Goal: Task Accomplishment & Management: Use online tool/utility

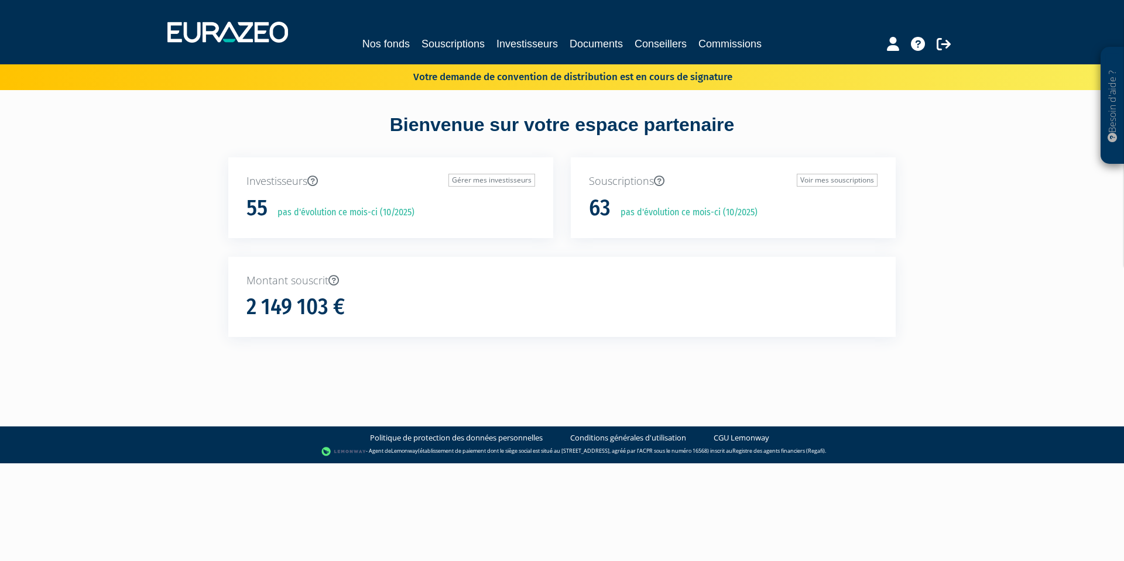
click at [607, 47] on link "Documents" at bounding box center [595, 44] width 53 height 16
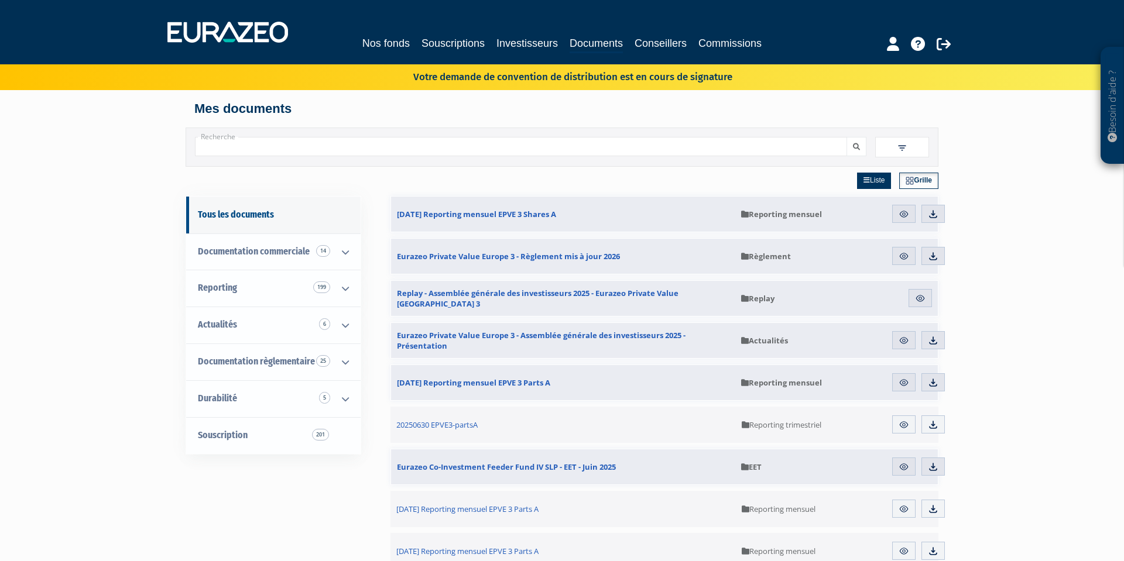
click at [380, 43] on link "Nos fonds" at bounding box center [385, 43] width 47 height 16
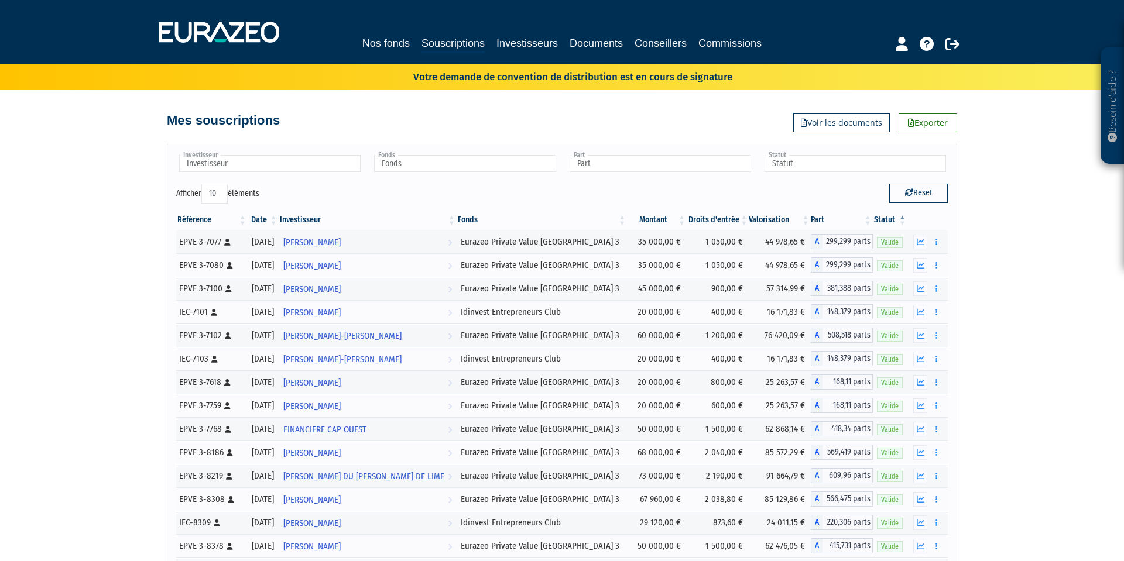
click at [508, 46] on link "Investisseurs" at bounding box center [526, 43] width 61 height 16
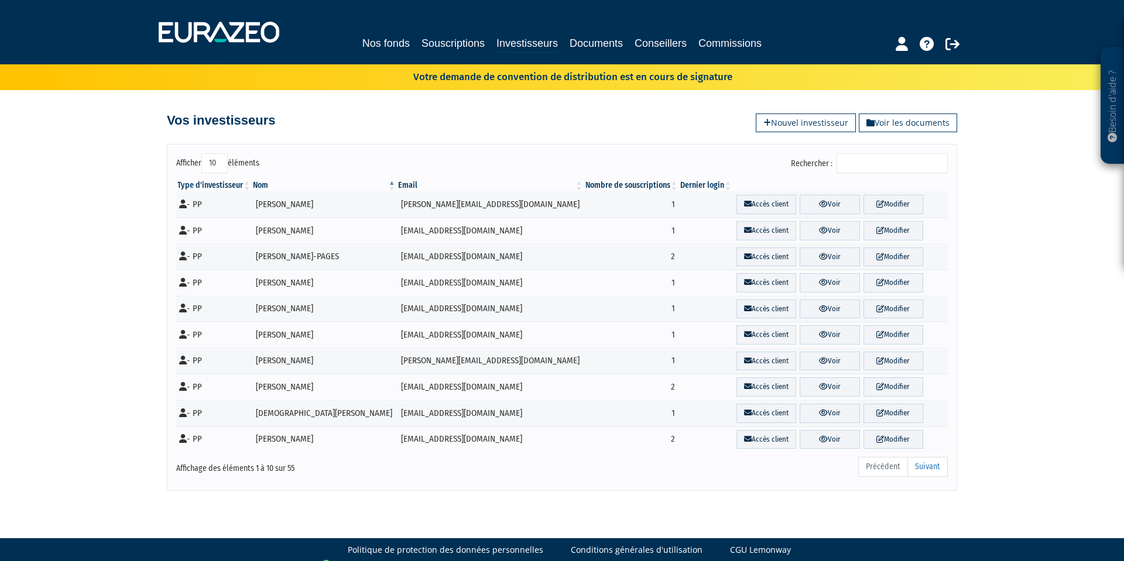
drag, startPoint x: 892, startPoint y: 170, endPoint x: 888, endPoint y: 164, distance: 6.7
click at [892, 170] on input "Rechercher :" at bounding box center [891, 163] width 111 height 20
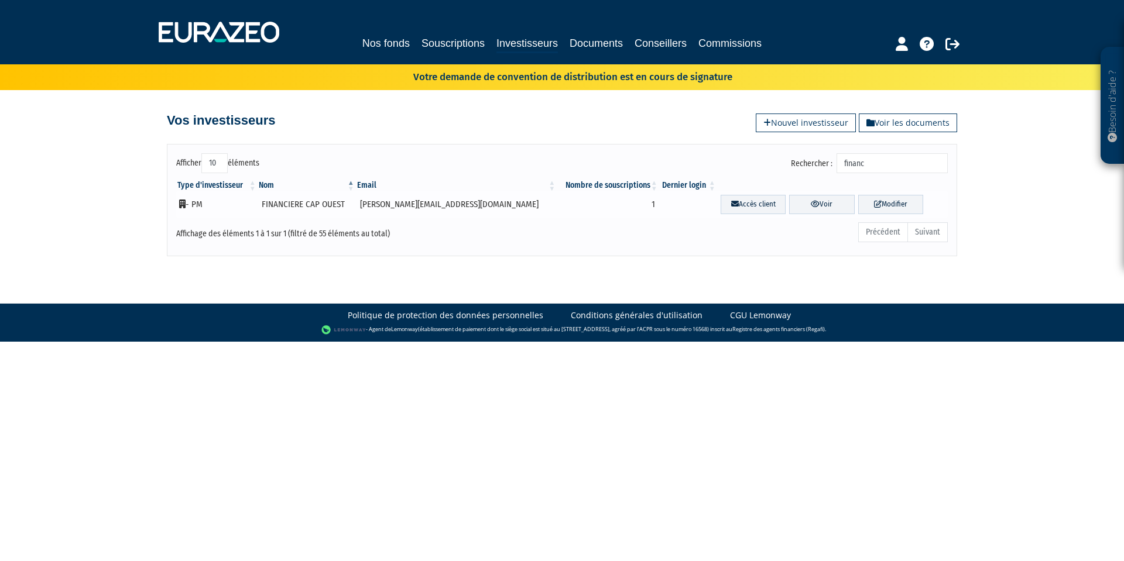
type input "financ"
click at [276, 204] on td "FINANCIERE CAP OUEST" at bounding box center [306, 204] width 98 height 26
click at [809, 204] on link "Voir" at bounding box center [821, 204] width 65 height 19
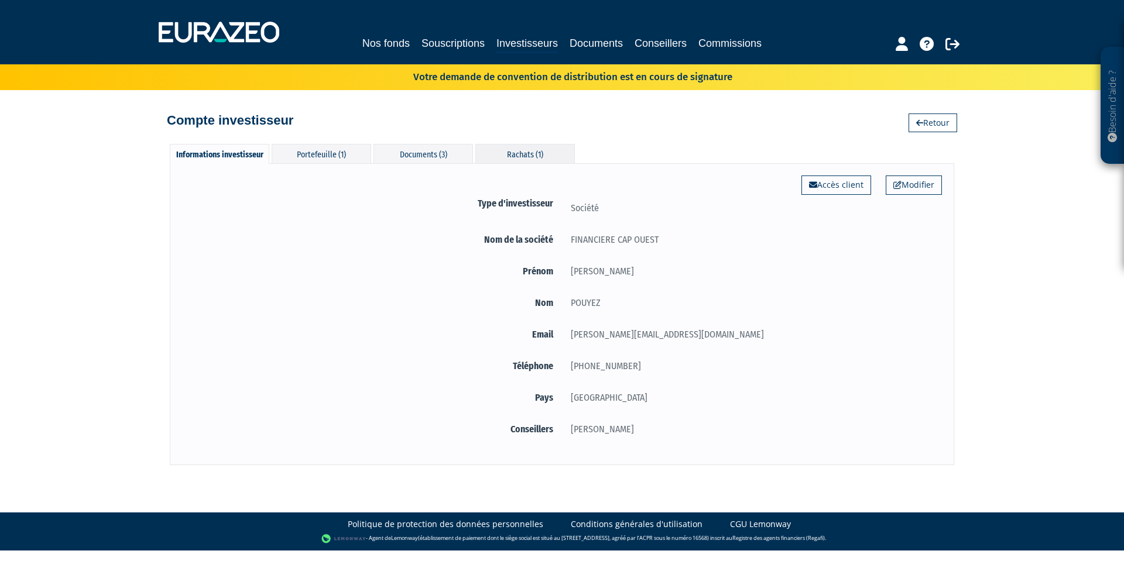
click at [523, 160] on div "Rachats (1)" at bounding box center [524, 153] width 99 height 19
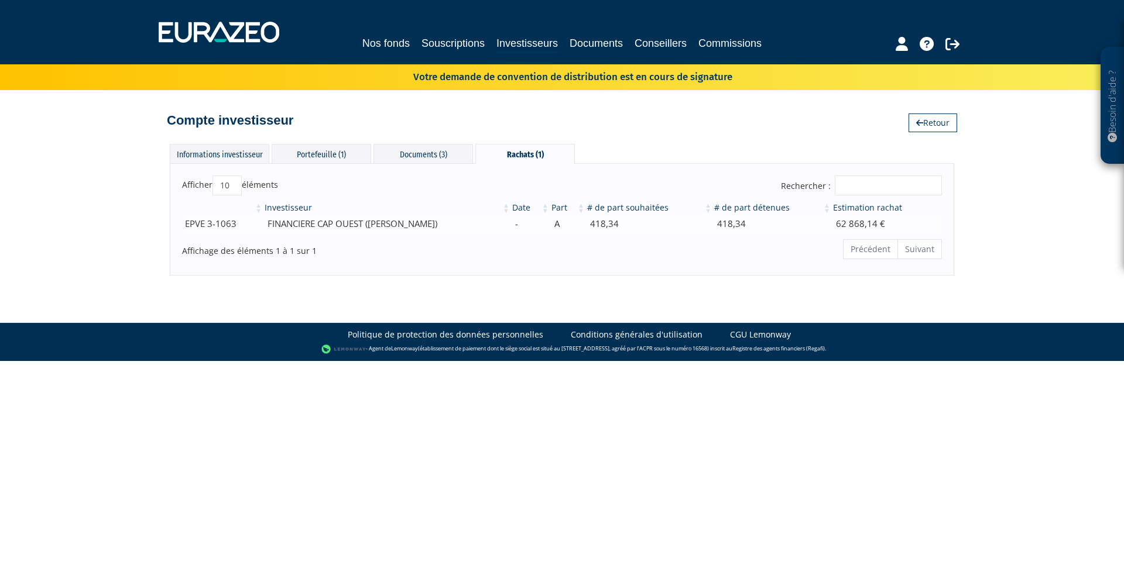
click at [651, 224] on td "418,34" at bounding box center [649, 224] width 127 height 20
click at [872, 222] on td "62 868,14 €" at bounding box center [887, 224] width 110 height 20
click at [857, 222] on td "62 868,14 €" at bounding box center [887, 224] width 110 height 20
drag, startPoint x: 342, startPoint y: 224, endPoint x: 291, endPoint y: 227, distance: 51.6
click at [342, 224] on td "FINANCIERE CAP OUEST (Laurent POUYEZ)" at bounding box center [387, 224] width 248 height 20
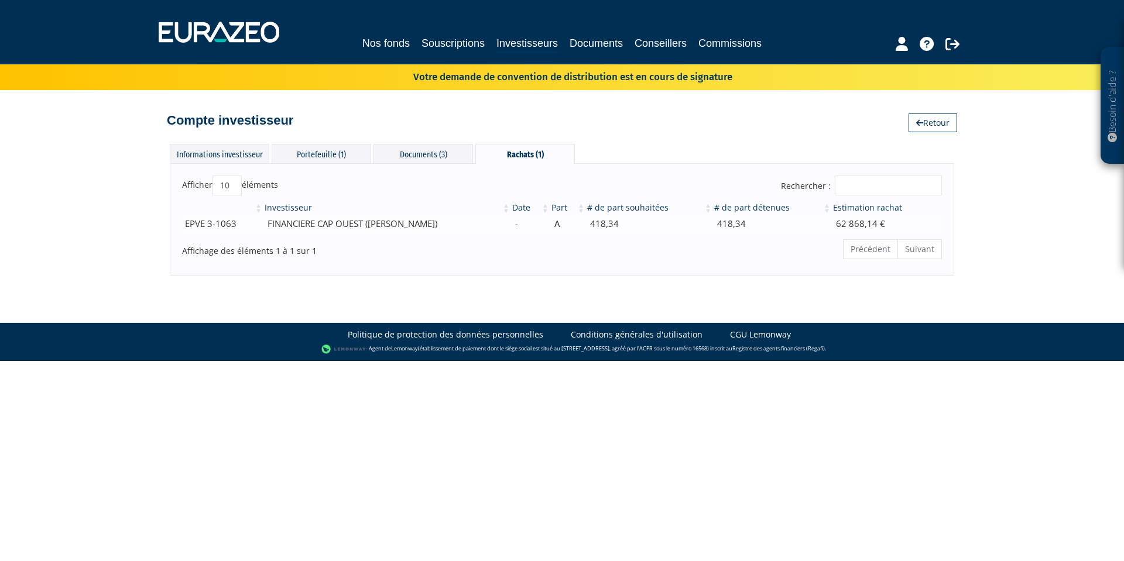
drag, startPoint x: 197, startPoint y: 225, endPoint x: 379, endPoint y: 224, distance: 182.0
click at [198, 225] on td "EPVE 3-1063" at bounding box center [222, 224] width 81 height 20
click at [888, 223] on td "62 868,14 €" at bounding box center [887, 224] width 110 height 20
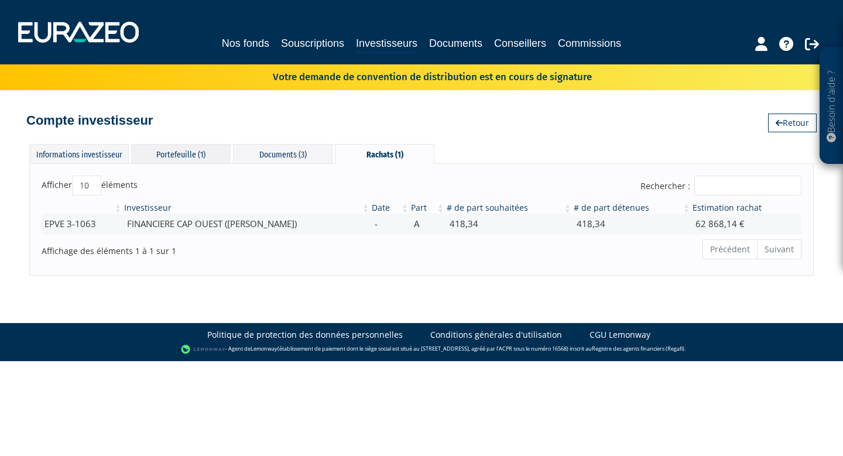
click at [170, 159] on div "Portefeuille (1)" at bounding box center [180, 153] width 99 height 19
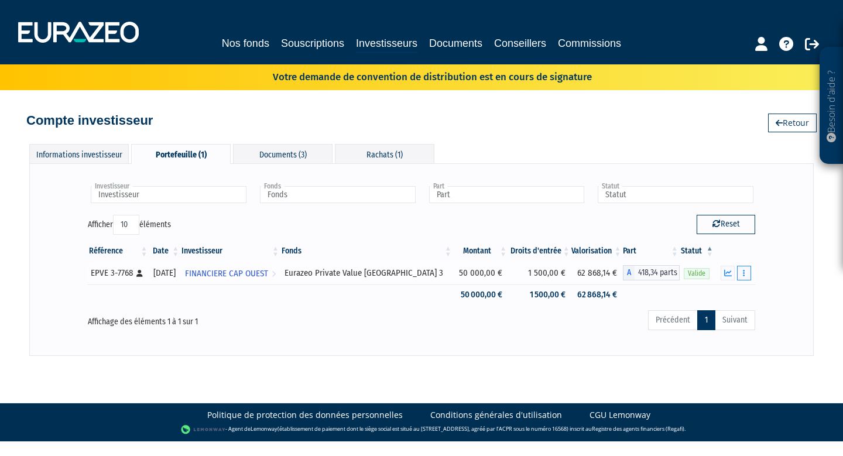
click at [741, 273] on button "button" at bounding box center [744, 273] width 14 height 15
click at [387, 331] on div "Précédent 1 Suivant" at bounding box center [564, 322] width 382 height 26
click at [370, 147] on div "Rachats (1)" at bounding box center [384, 153] width 99 height 19
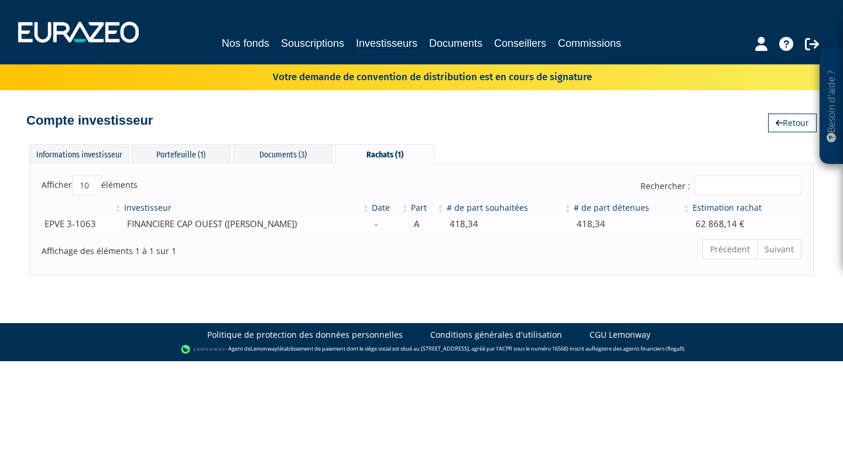
click at [727, 230] on td "62 868,14 €" at bounding box center [746, 224] width 110 height 20
click at [731, 227] on td "62 868,14 €" at bounding box center [746, 224] width 110 height 20
click at [177, 222] on td "FINANCIERE CAP OUEST (Laurent POUYEZ)" at bounding box center [247, 224] width 248 height 20
click at [156, 156] on div "Portefeuille (1)" at bounding box center [180, 153] width 99 height 19
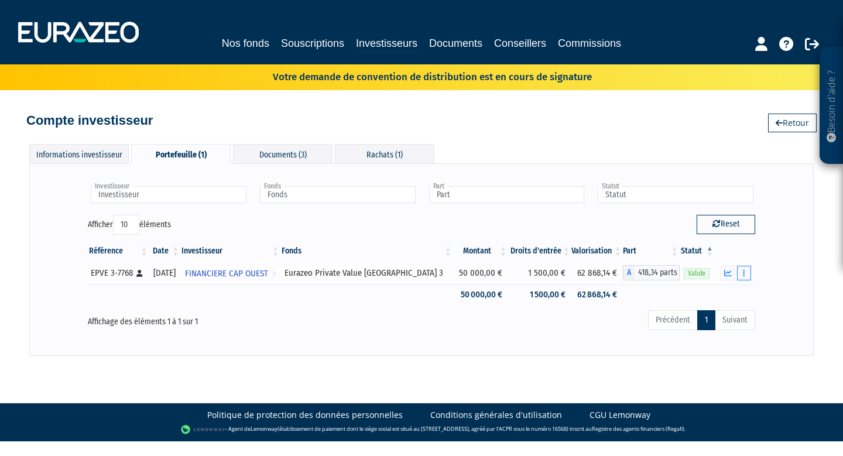
click at [744, 277] on button "button" at bounding box center [744, 273] width 14 height 15
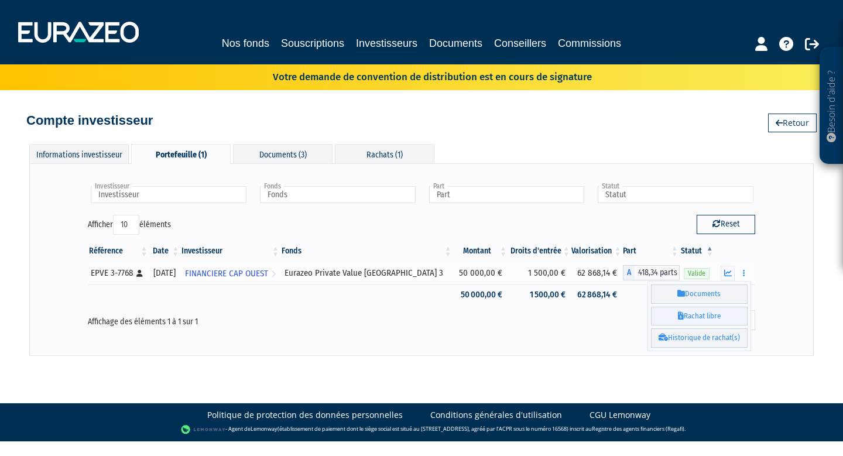
click at [717, 313] on link "Rachat libre" at bounding box center [699, 316] width 97 height 19
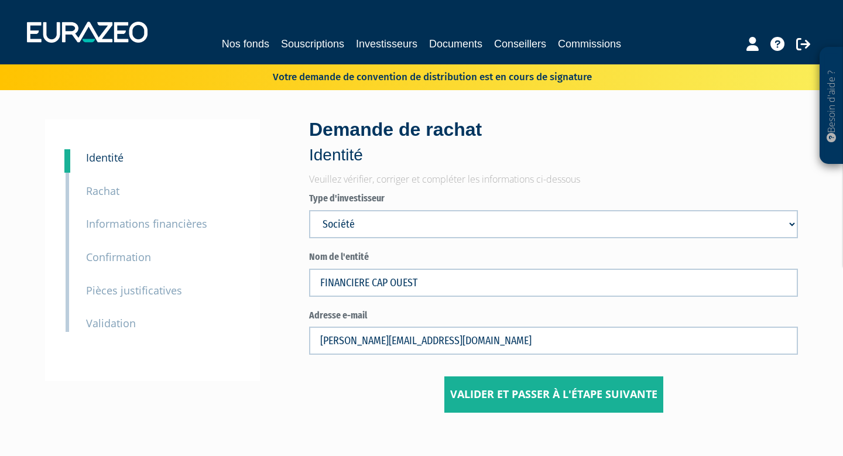
click at [104, 184] on small "Rachat" at bounding box center [102, 191] width 33 height 14
click at [104, 199] on div "3 Informations financières" at bounding box center [162, 215] width 171 height 33
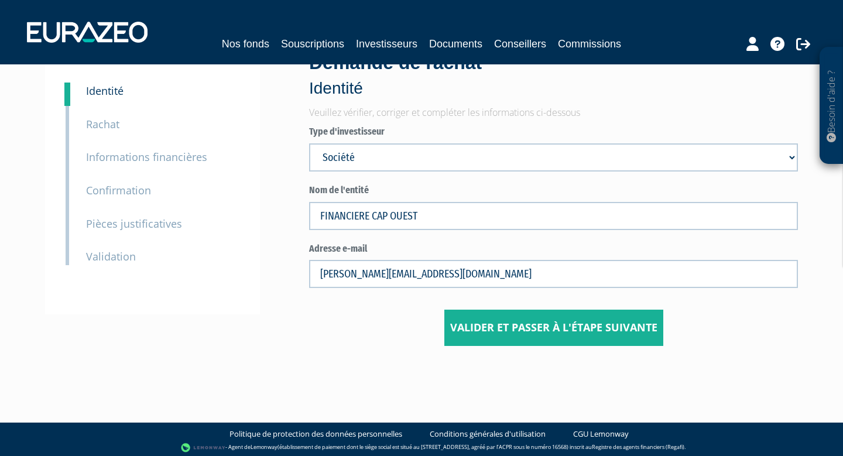
scroll to position [66, 0]
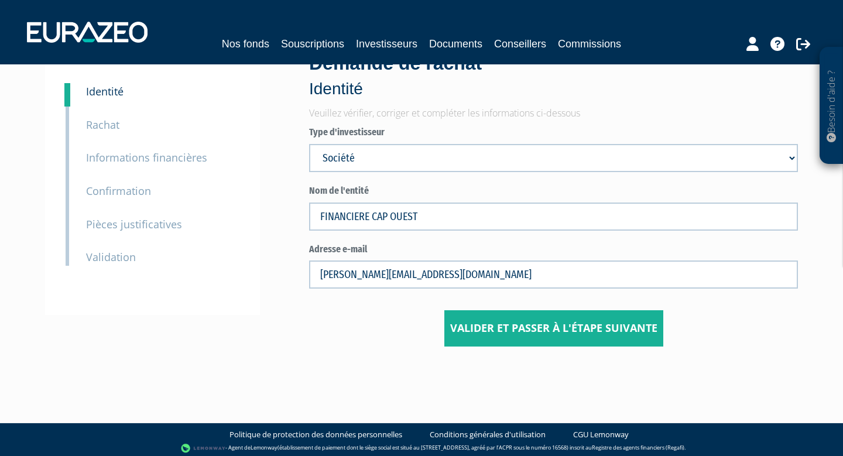
click at [540, 327] on button "Valider et passer à l'étape suivante" at bounding box center [553, 328] width 219 height 36
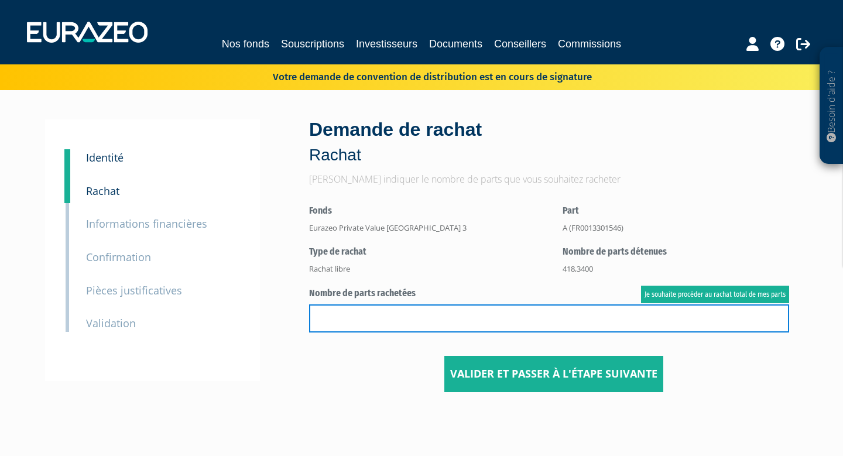
click at [542, 310] on input "text" at bounding box center [549, 318] width 480 height 28
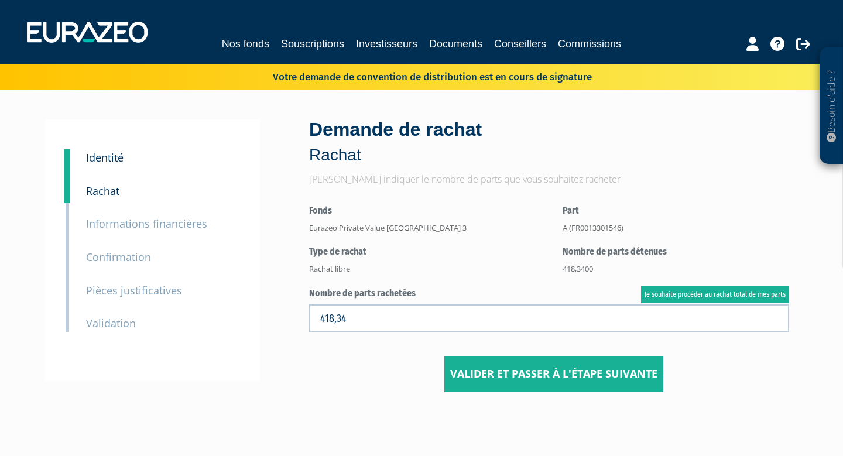
click at [722, 294] on link "Je souhaite procéder au rachat total de mes parts" at bounding box center [715, 295] width 148 height 18
type input "418.340000"
click at [487, 367] on button "Valider et passer à l'étape suivante" at bounding box center [553, 374] width 219 height 36
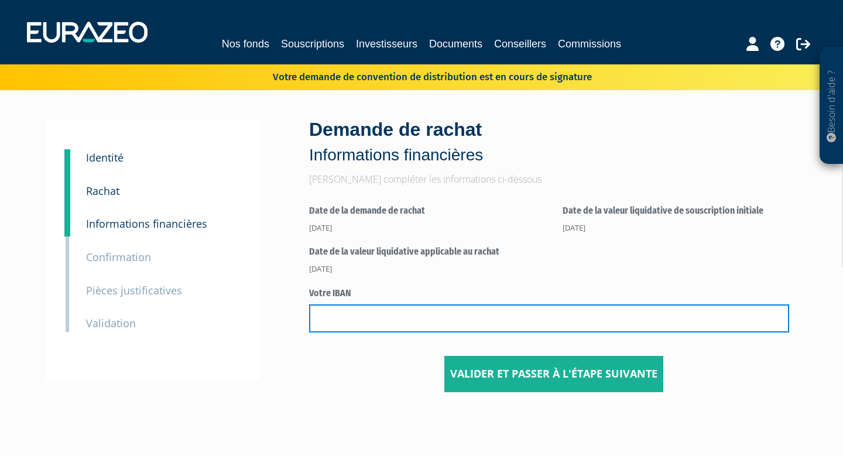
click at [458, 321] on input "text" at bounding box center [549, 318] width 480 height 28
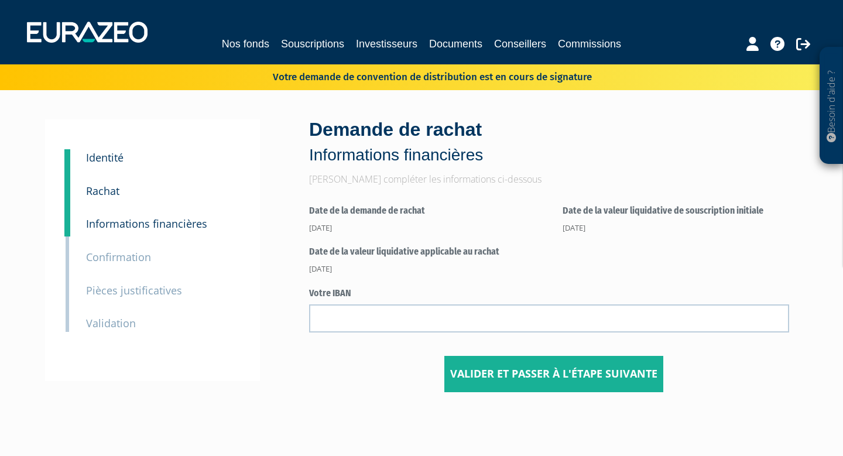
click at [124, 322] on small "Validation" at bounding box center [111, 323] width 50 height 14
click at [367, 48] on link "Investisseurs" at bounding box center [386, 44] width 61 height 16
